Goal: Find specific page/section: Find specific page/section

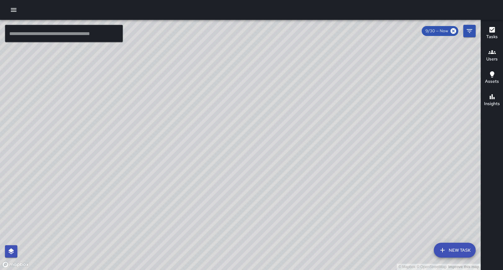
click at [47, 51] on div "© Mapbox © OpenStreetMap Improve this map" at bounding box center [240, 145] width 481 height 251
click at [46, 35] on input "text" at bounding box center [64, 33] width 118 height 17
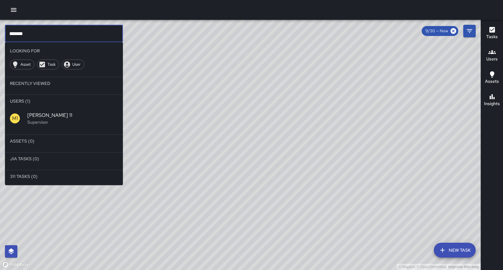
click at [38, 115] on span "[PERSON_NAME] 11" at bounding box center [72, 115] width 91 height 7
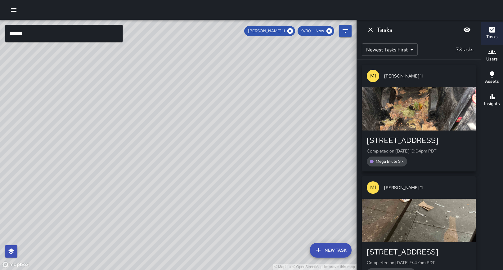
drag, startPoint x: 254, startPoint y: 84, endPoint x: 190, endPoint y: 210, distance: 141.2
click at [190, 210] on div "© Mapbox © OpenStreetMap Improve this map" at bounding box center [178, 145] width 357 height 251
click at [59, 38] on input "*******" at bounding box center [64, 33] width 118 height 17
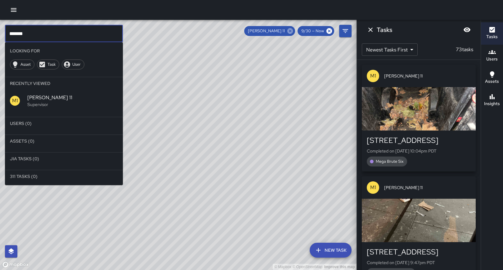
click at [291, 34] on icon at bounding box center [290, 31] width 6 height 6
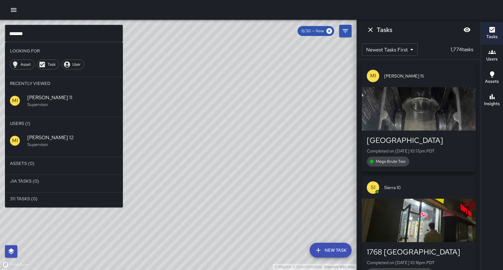
click at [41, 133] on div "M1 [PERSON_NAME] 12 Supervisor" at bounding box center [64, 141] width 118 height 22
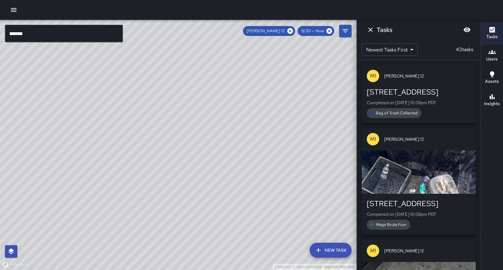
drag, startPoint x: 189, startPoint y: 177, endPoint x: 373, endPoint y: -21, distance: 270.4
click at [373, 0] on html "© Mapbox © OpenStreetMap Improve this map ******* ​ New Task [PERSON_NAME] 12 9…" at bounding box center [251, 135] width 503 height 270
click at [285, 29] on span "[PERSON_NAME] 12" at bounding box center [266, 31] width 46 height 6
click at [291, 32] on icon at bounding box center [290, 31] width 6 height 6
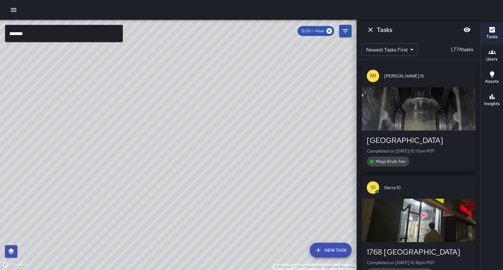
click at [78, 37] on input "*******" at bounding box center [64, 33] width 118 height 17
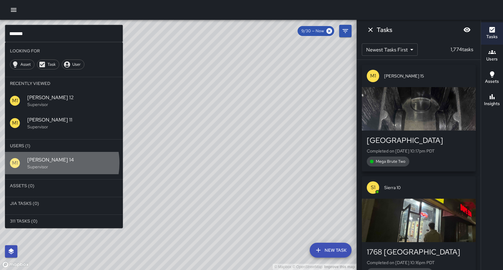
click at [47, 163] on span "[PERSON_NAME] 14" at bounding box center [72, 159] width 91 height 7
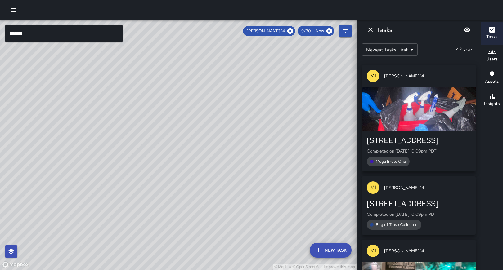
click at [38, 31] on input "*******" at bounding box center [64, 33] width 118 height 17
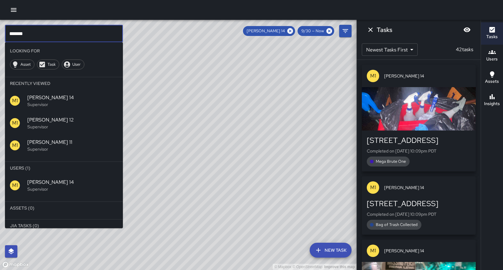
click at [34, 24] on div "© Mapbox © OpenStreetMap Improve this map" at bounding box center [178, 145] width 357 height 251
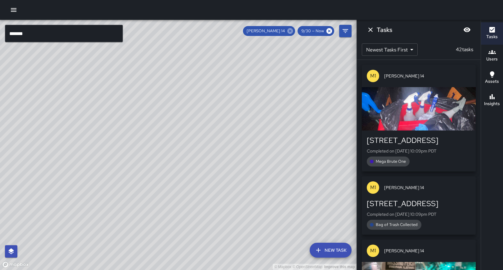
click at [293, 31] on icon at bounding box center [290, 31] width 6 height 6
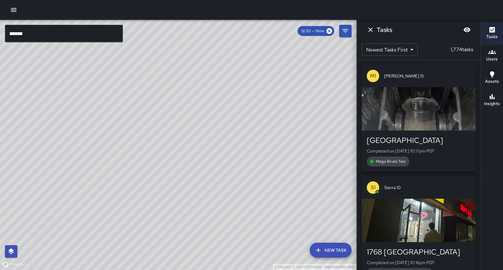
click at [54, 36] on input "*******" at bounding box center [64, 33] width 118 height 17
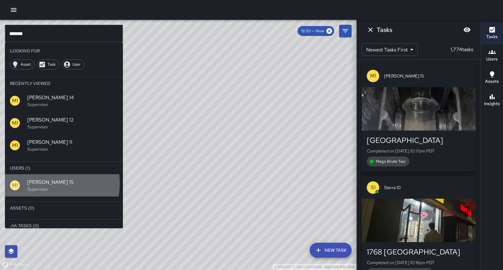
click at [35, 183] on span "[PERSON_NAME] 15" at bounding box center [72, 182] width 91 height 7
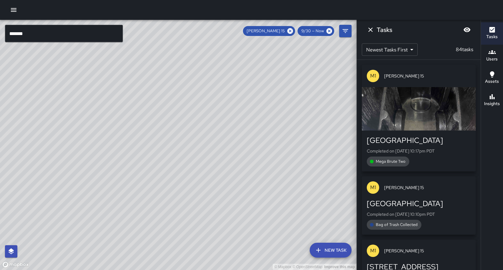
drag, startPoint x: 287, startPoint y: 161, endPoint x: 267, endPoint y: 182, distance: 29.7
click at [285, 163] on div "© Mapbox © OpenStreetMap Improve this map" at bounding box center [178, 145] width 357 height 251
drag, startPoint x: 235, startPoint y: 196, endPoint x: 211, endPoint y: 131, distance: 69.4
click at [211, 131] on div "© Mapbox © OpenStreetMap Improve this map" at bounding box center [178, 145] width 357 height 251
drag, startPoint x: 240, startPoint y: 137, endPoint x: 173, endPoint y: 179, distance: 79.2
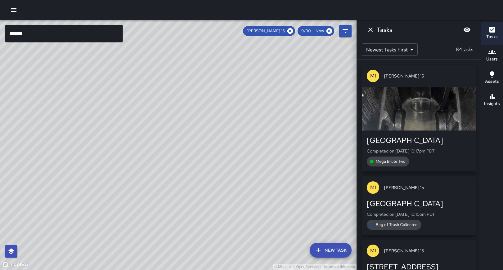
click at [173, 179] on div "© Mapbox © OpenStreetMap Improve this map" at bounding box center [178, 145] width 357 height 251
click at [35, 38] on input "*******" at bounding box center [64, 33] width 118 height 17
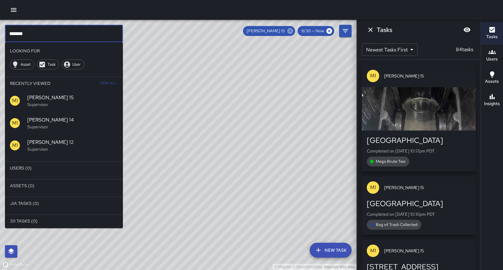
click at [292, 30] on icon at bounding box center [290, 31] width 6 height 6
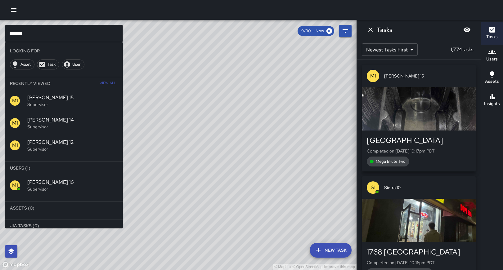
click at [43, 183] on span "[PERSON_NAME] 16" at bounding box center [72, 182] width 91 height 7
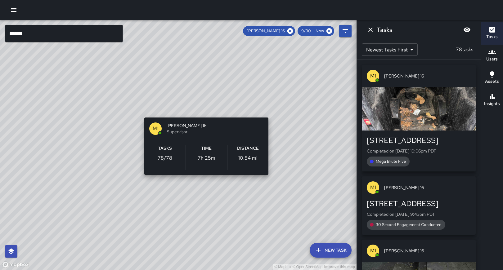
drag, startPoint x: 206, startPoint y: 105, endPoint x: 207, endPoint y: 110, distance: 5.7
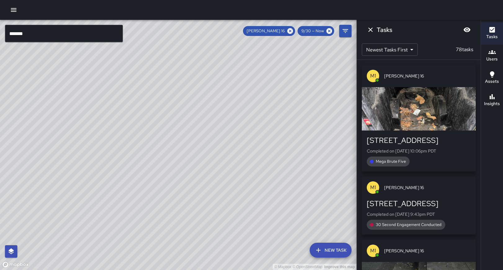
click at [23, 20] on div "© Mapbox © OpenStreetMap Improve this map" at bounding box center [178, 145] width 357 height 251
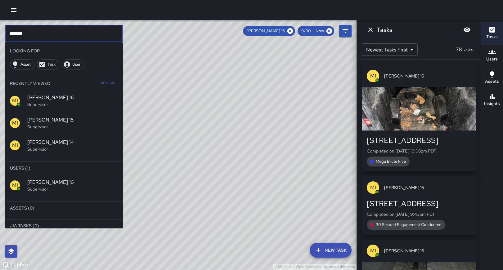
click at [42, 35] on input "*******" at bounding box center [64, 33] width 118 height 17
type input "*"
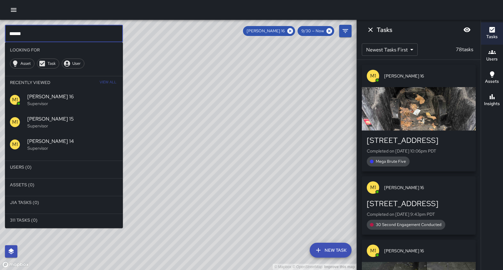
scroll to position [1, 0]
click at [293, 34] on icon at bounding box center [290, 31] width 7 height 7
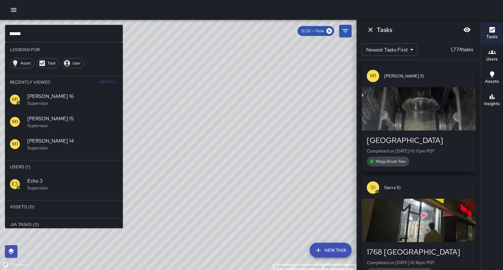
click at [49, 183] on span "Echo 3" at bounding box center [72, 181] width 91 height 7
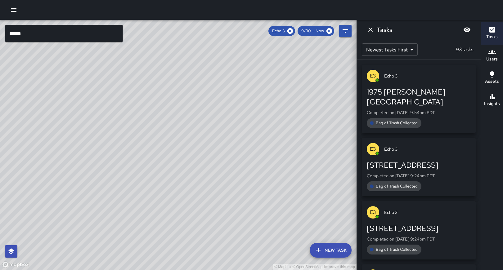
drag, startPoint x: 294, startPoint y: 32, endPoint x: 292, endPoint y: 29, distance: 4.2
click at [293, 32] on icon at bounding box center [290, 31] width 7 height 7
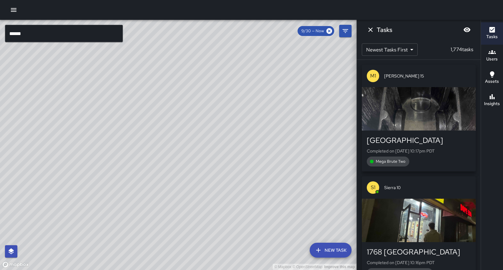
click at [45, 31] on input "******" at bounding box center [64, 33] width 118 height 17
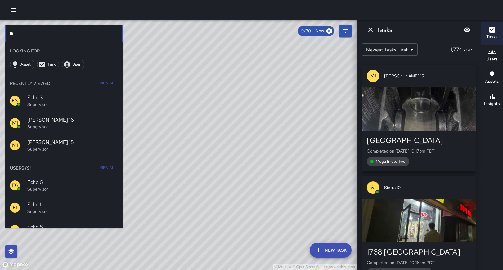
type input "*"
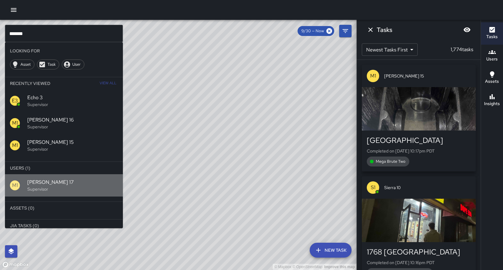
click at [80, 181] on span "[PERSON_NAME] 17" at bounding box center [72, 182] width 91 height 7
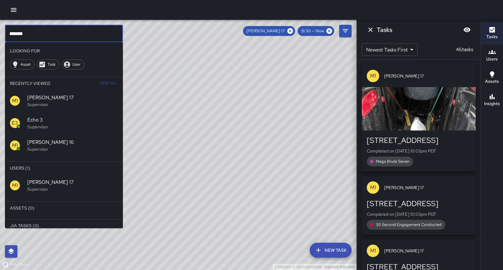
click at [42, 38] on input "*******" at bounding box center [64, 33] width 118 height 17
click at [293, 27] on div "[PERSON_NAME] 17" at bounding box center [269, 31] width 52 height 10
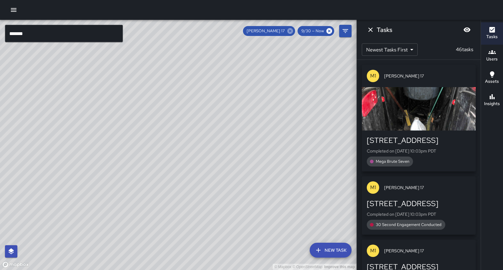
click at [292, 32] on icon at bounding box center [290, 31] width 6 height 6
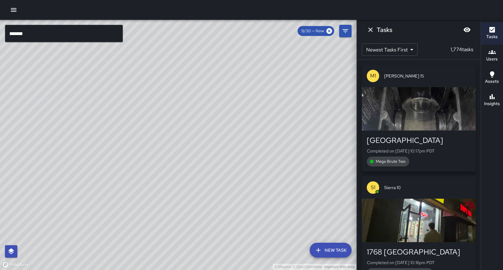
click at [83, 37] on input "*******" at bounding box center [64, 33] width 118 height 17
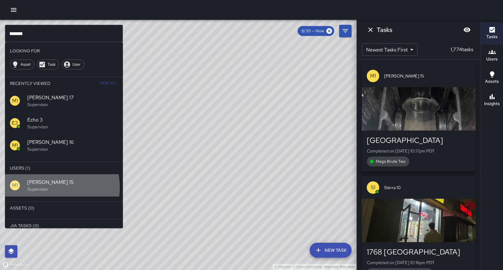
click at [40, 188] on p "Supervisor" at bounding box center [72, 189] width 91 height 6
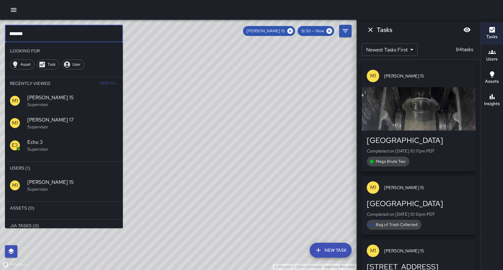
click at [61, 31] on input "*******" at bounding box center [64, 33] width 118 height 17
click at [292, 33] on icon at bounding box center [290, 31] width 6 height 6
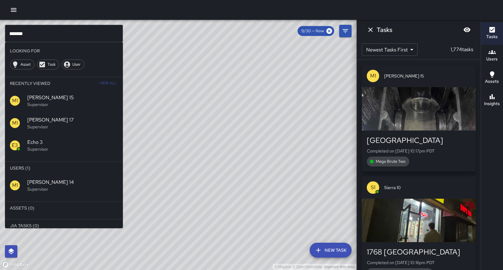
click at [43, 186] on p "Supervisor" at bounding box center [72, 189] width 91 height 6
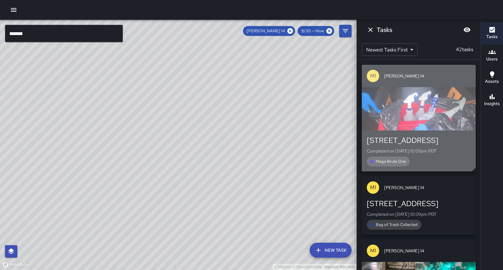
click at [414, 109] on div "button" at bounding box center [419, 108] width 114 height 43
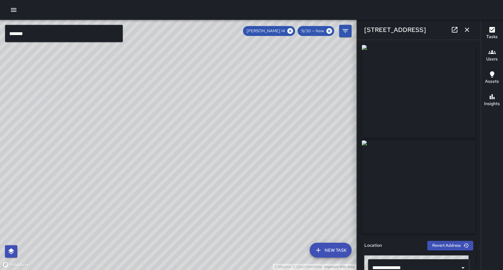
click at [38, 31] on input "*******" at bounding box center [64, 33] width 118 height 17
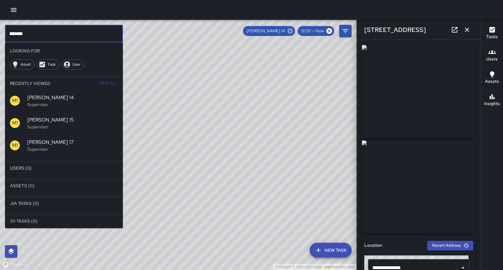
type input "*******"
click at [292, 32] on icon at bounding box center [290, 31] width 6 height 6
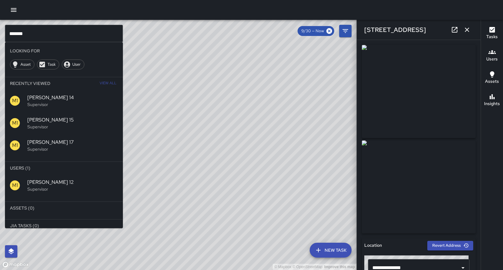
click at [45, 191] on p "Supervisor" at bounding box center [72, 189] width 91 height 6
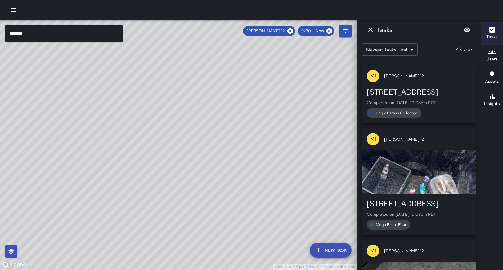
click at [438, 164] on div "button" at bounding box center [419, 172] width 114 height 43
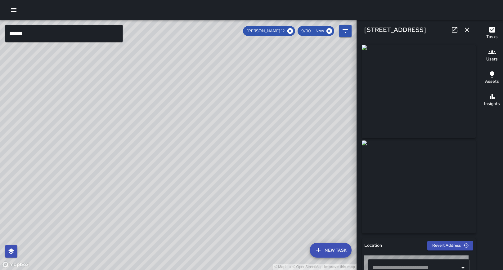
type input "**********"
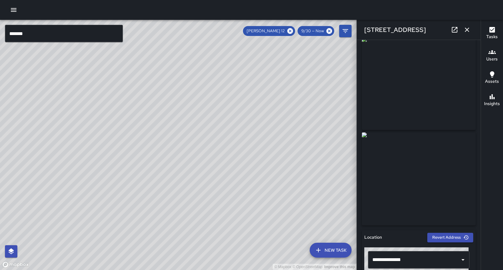
scroll to position [12, 0]
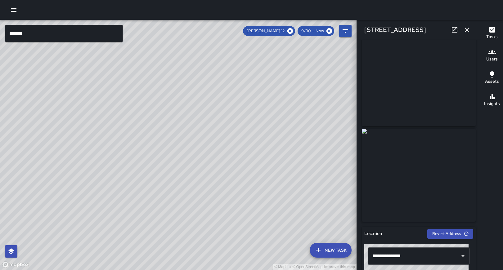
click at [407, 171] on img at bounding box center [419, 175] width 114 height 93
click at [406, 171] on img at bounding box center [419, 175] width 114 height 93
click at [294, 33] on icon at bounding box center [290, 31] width 7 height 7
click at [68, 36] on input "*******" at bounding box center [64, 33] width 118 height 17
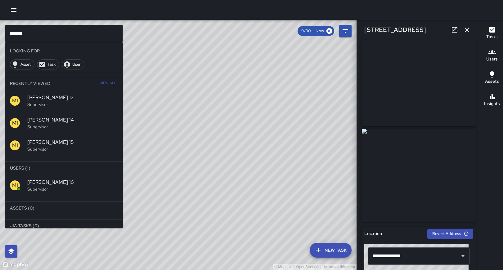
click at [218, 86] on div "© Mapbox © OpenStreetMap Improve this map" at bounding box center [178, 145] width 357 height 251
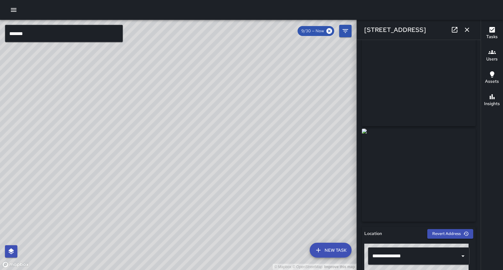
drag, startPoint x: 171, startPoint y: 75, endPoint x: 319, endPoint y: 158, distance: 169.0
click at [319, 158] on div "© Mapbox © OpenStreetMap Improve this map" at bounding box center [178, 145] width 357 height 251
drag, startPoint x: 75, startPoint y: 216, endPoint x: 191, endPoint y: 143, distance: 137.7
click at [191, 143] on div "© Mapbox © OpenStreetMap Improve this map" at bounding box center [178, 145] width 357 height 251
drag, startPoint x: 161, startPoint y: 191, endPoint x: 158, endPoint y: 49, distance: 142.6
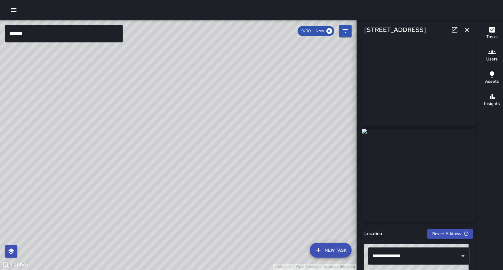
click at [158, 49] on div "© Mapbox © OpenStreetMap Improve this map" at bounding box center [178, 145] width 357 height 251
drag, startPoint x: 215, startPoint y: 128, endPoint x: 159, endPoint y: 253, distance: 137.3
click at [159, 253] on div "© Mapbox © OpenStreetMap Improve this map" at bounding box center [178, 145] width 357 height 251
drag, startPoint x: 149, startPoint y: 238, endPoint x: 203, endPoint y: 194, distance: 69.5
click at [203, 194] on div "© Mapbox © OpenStreetMap Improve this map" at bounding box center [178, 145] width 357 height 251
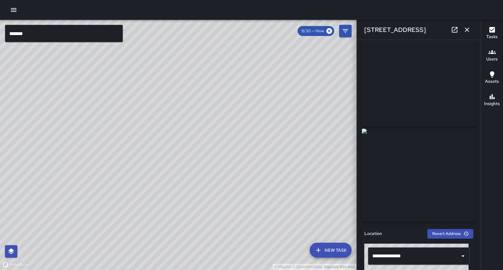
drag, startPoint x: 142, startPoint y: 128, endPoint x: 198, endPoint y: 193, distance: 86.5
click at [198, 193] on div "© Mapbox © OpenStreetMap Improve this map" at bounding box center [178, 145] width 357 height 251
click at [247, 88] on div "© Mapbox © OpenStreetMap Improve this map" at bounding box center [178, 145] width 357 height 251
click at [465, 30] on icon "button" at bounding box center [467, 29] width 7 height 7
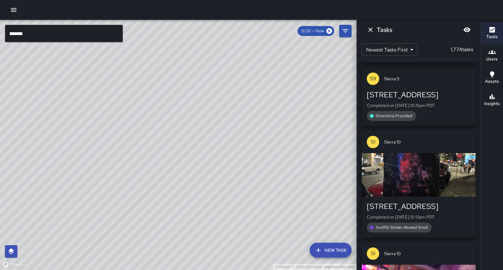
scroll to position [295, 0]
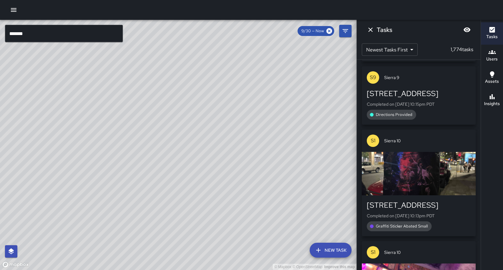
click at [10, 12] on icon "button" at bounding box center [13, 9] width 7 height 7
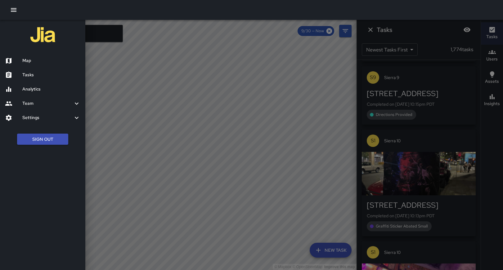
click at [33, 60] on h6 "Map" at bounding box center [51, 60] width 58 height 7
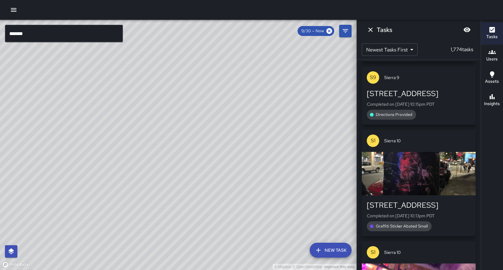
click at [73, 37] on input "*******" at bounding box center [64, 33] width 118 height 17
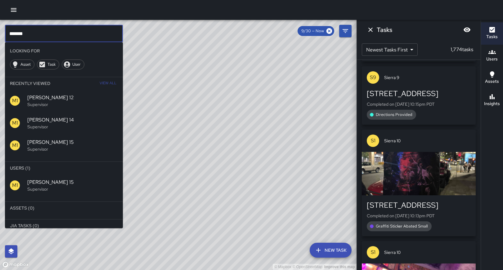
type input "*******"
click at [60, 200] on hr at bounding box center [64, 199] width 118 height 5
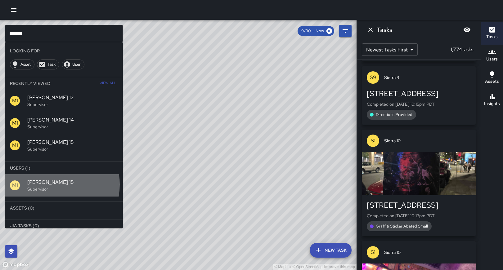
click at [54, 185] on span "[PERSON_NAME] 15" at bounding box center [72, 182] width 91 height 7
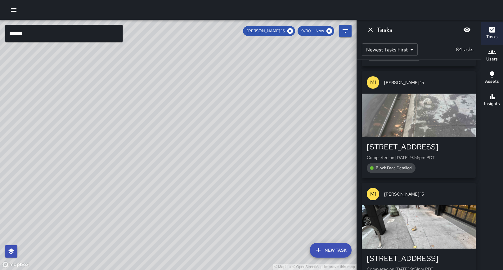
drag, startPoint x: 192, startPoint y: 229, endPoint x: 196, endPoint y: 135, distance: 93.5
click at [195, 137] on div "© Mapbox © OpenStreetMap Improve this map" at bounding box center [178, 145] width 357 height 251
drag, startPoint x: 234, startPoint y: 164, endPoint x: 229, endPoint y: 143, distance: 21.3
click at [232, 152] on div "© Mapbox © OpenStreetMap Improve this map" at bounding box center [178, 145] width 357 height 251
drag, startPoint x: 192, startPoint y: 138, endPoint x: 238, endPoint y: 74, distance: 78.4
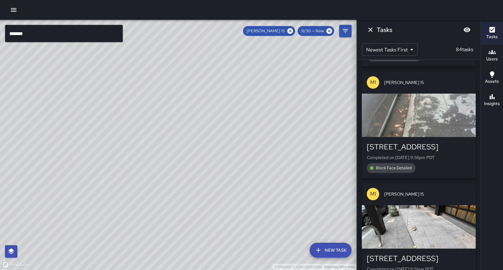
drag, startPoint x: 197, startPoint y: 135, endPoint x: 161, endPoint y: 207, distance: 80.8
click at [161, 207] on div "© Mapbox © OpenStreetMap Improve this map" at bounding box center [178, 145] width 357 height 251
drag, startPoint x: 188, startPoint y: 133, endPoint x: 134, endPoint y: 292, distance: 167.7
click at [134, 270] on html "© Mapbox © OpenStreetMap Improve this map ******* ​ New Task [PERSON_NAME] 15 9…" at bounding box center [251, 135] width 503 height 270
drag, startPoint x: 202, startPoint y: 162, endPoint x: 192, endPoint y: 52, distance: 111.3
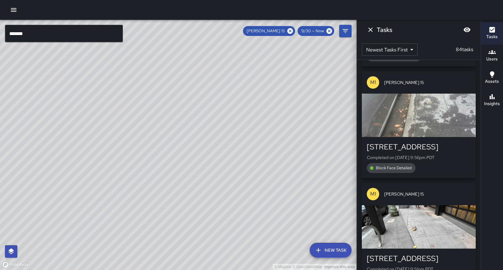
click at [192, 52] on div "© Mapbox © OpenStreetMap Improve this map" at bounding box center [178, 145] width 357 height 251
drag, startPoint x: 196, startPoint y: 94, endPoint x: 297, endPoint y: 31, distance: 119.5
click at [297, 31] on div "© Mapbox © OpenStreetMap Improve this map ******* ​ New Task [PERSON_NAME] 15 9…" at bounding box center [178, 145] width 357 height 251
drag, startPoint x: 182, startPoint y: 135, endPoint x: 283, endPoint y: -35, distance: 197.4
click at [283, 0] on html "© Mapbox © OpenStreetMap Improve this map ******* ​ New Task [PERSON_NAME] 15 9…" at bounding box center [251, 135] width 503 height 270
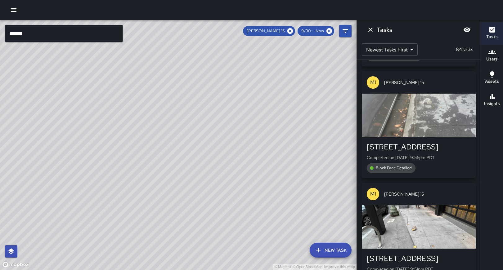
drag, startPoint x: 196, startPoint y: 100, endPoint x: 178, endPoint y: 166, distance: 68.8
click at [178, 166] on div "© Mapbox © OpenStreetMap Improve this map" at bounding box center [178, 145] width 357 height 251
click at [368, 22] on div "Tasks" at bounding box center [419, 30] width 124 height 20
click at [373, 30] on icon "Dismiss" at bounding box center [370, 29] width 7 height 7
